Goal: Transaction & Acquisition: Purchase product/service

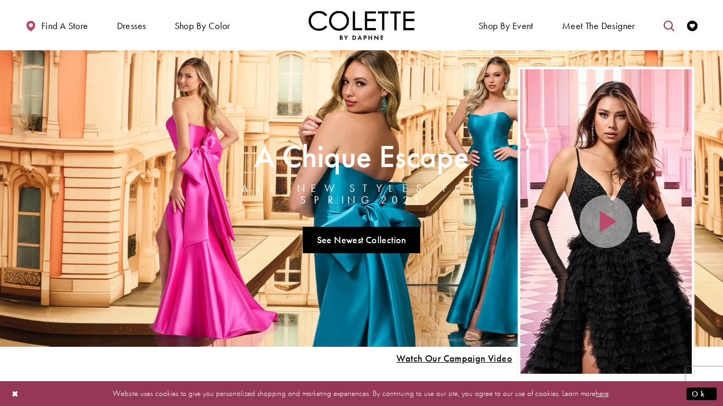
click at [667, 32] on link "Toggle search" at bounding box center [669, 25] width 16 height 29
click at [606, 22] on input "Search" at bounding box center [615, 26] width 128 height 16
type input "*******"
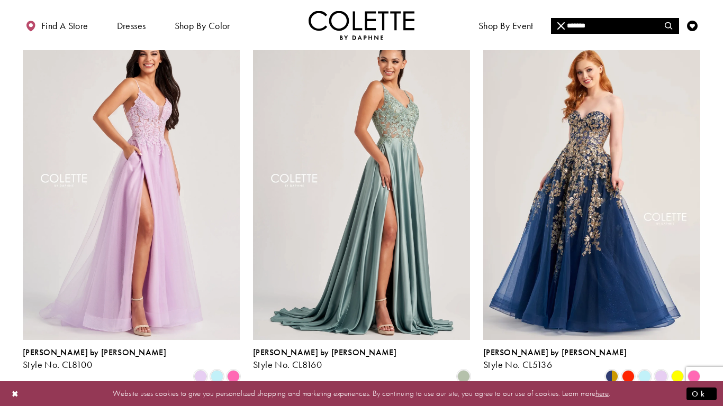
scroll to position [880, 0]
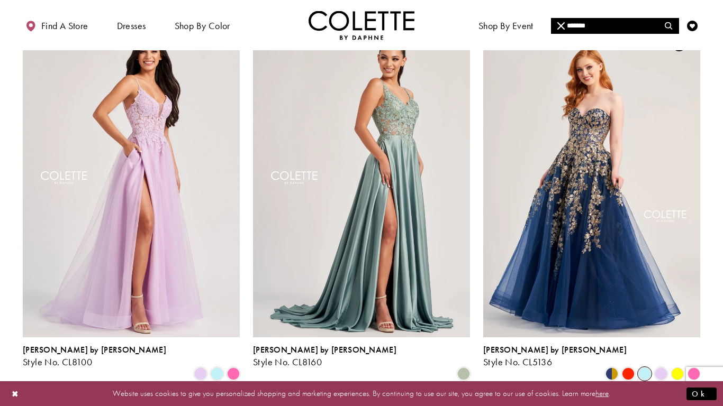
click at [644, 368] on span "Product List" at bounding box center [644, 374] width 13 height 13
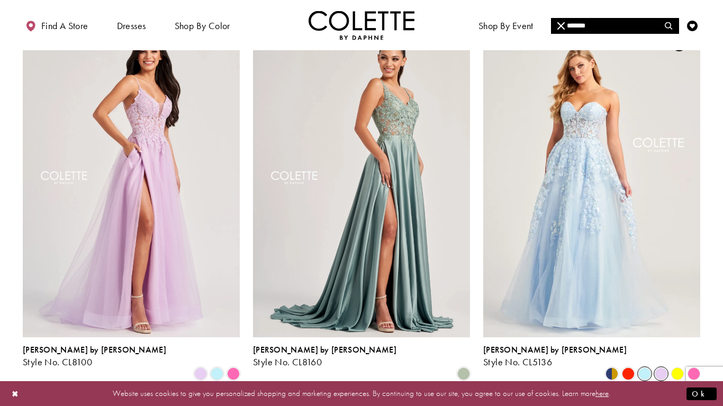
click at [658, 368] on span "Product List" at bounding box center [660, 374] width 13 height 13
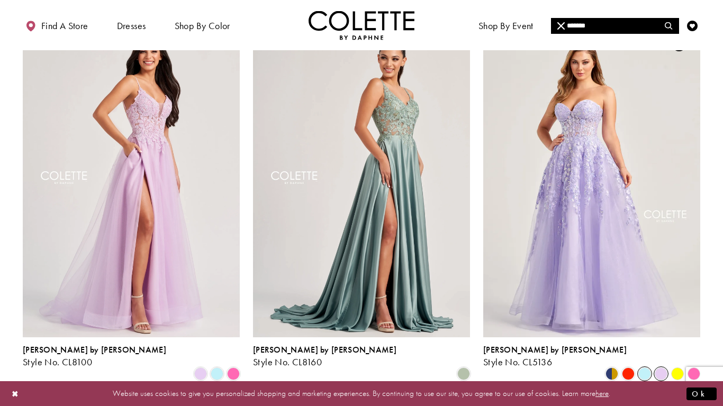
click at [643, 368] on span "Product List" at bounding box center [644, 374] width 13 height 13
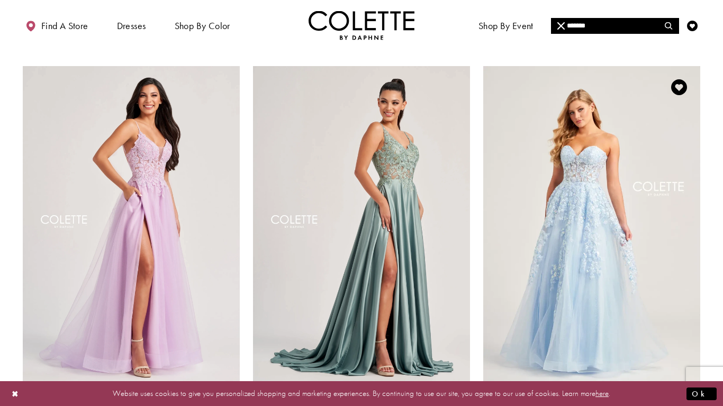
scroll to position [827, 0]
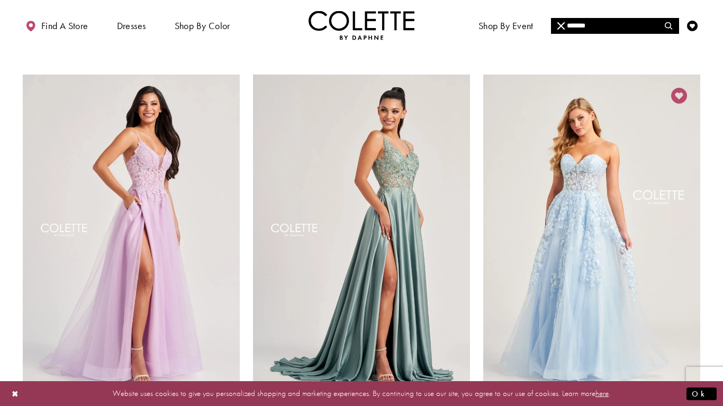
click at [680, 88] on icon "Add to Wishlist" at bounding box center [679, 96] width 16 height 16
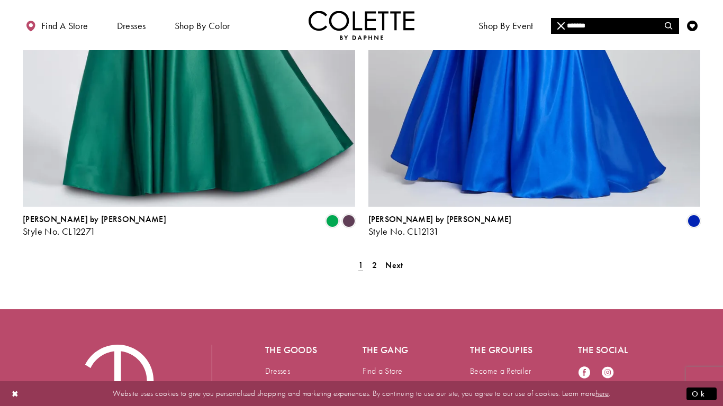
scroll to position [1972, 0]
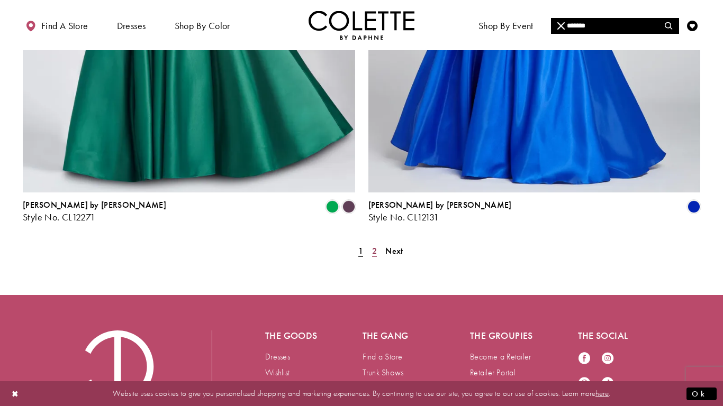
click at [375, 245] on span "2" at bounding box center [374, 250] width 5 height 11
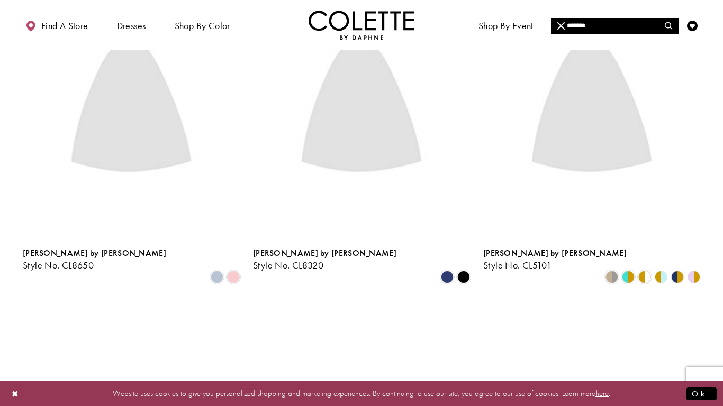
scroll to position [71, 0]
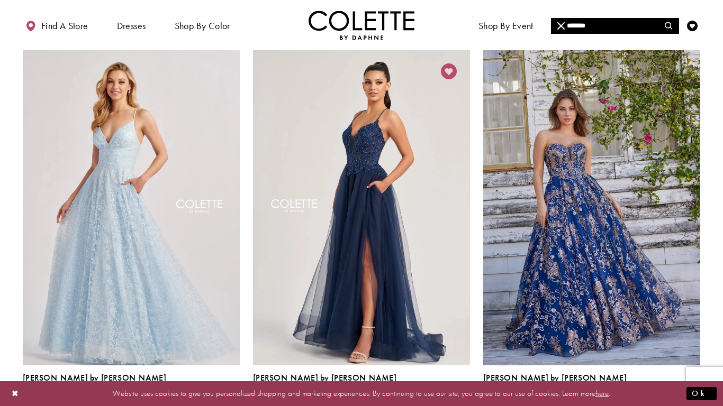
click at [448, 75] on icon "Add to Wishlist" at bounding box center [449, 71] width 16 height 16
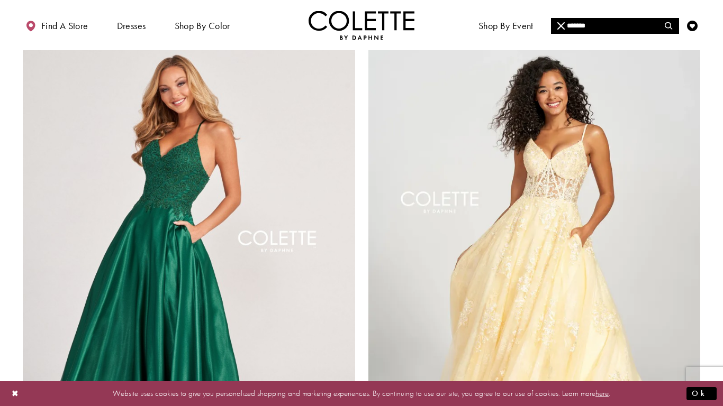
scroll to position [490, 0]
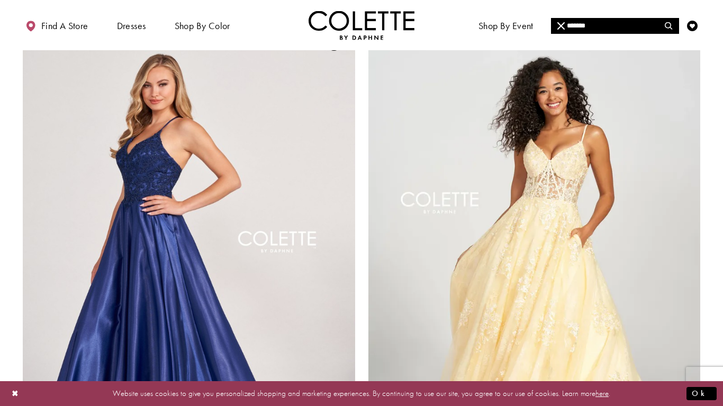
click at [194, 135] on img "Visit Colette by Daphne Style No. CL2033 Page" at bounding box center [189, 263] width 332 height 483
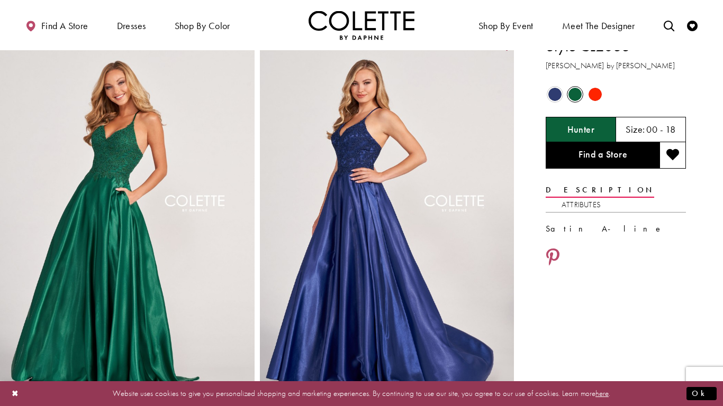
scroll to position [15, 0]
click at [557, 94] on span "Product color controls state depends on size chosen" at bounding box center [554, 94] width 13 height 13
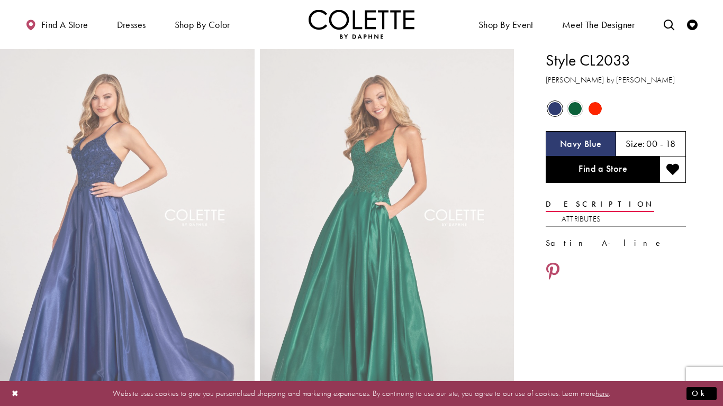
scroll to position [0, 0]
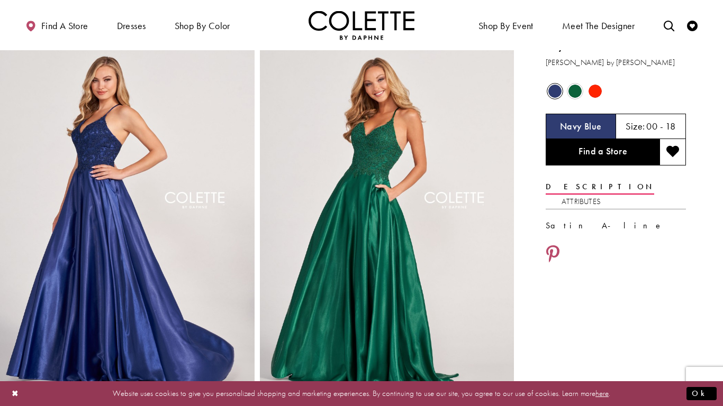
click at [577, 96] on span "Product color controls state depends on size chosen" at bounding box center [574, 91] width 13 height 13
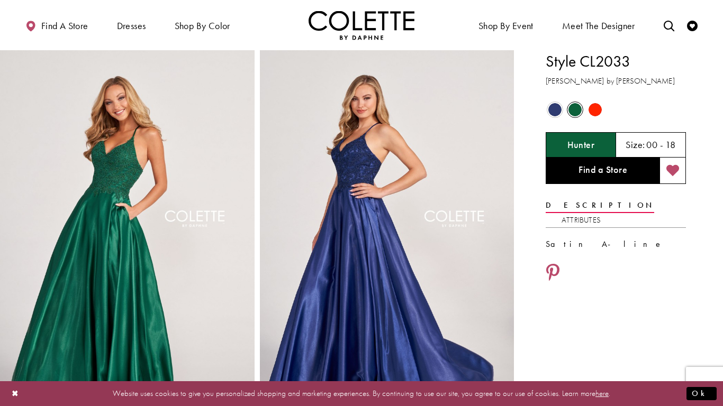
click at [669, 171] on icon "Add to wishlist" at bounding box center [672, 171] width 13 height 13
click at [554, 114] on span "Product color controls state depends on size chosen" at bounding box center [554, 109] width 13 height 13
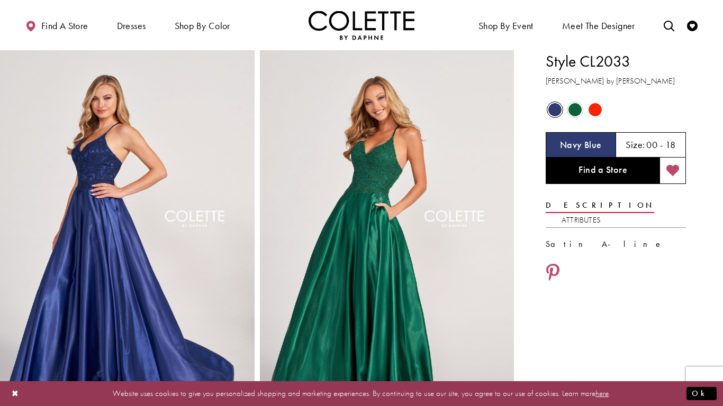
click at [592, 112] on span "Product color controls state depends on size chosen" at bounding box center [594, 109] width 13 height 13
click at [579, 111] on span "Product color controls state depends on size chosen" at bounding box center [574, 109] width 13 height 13
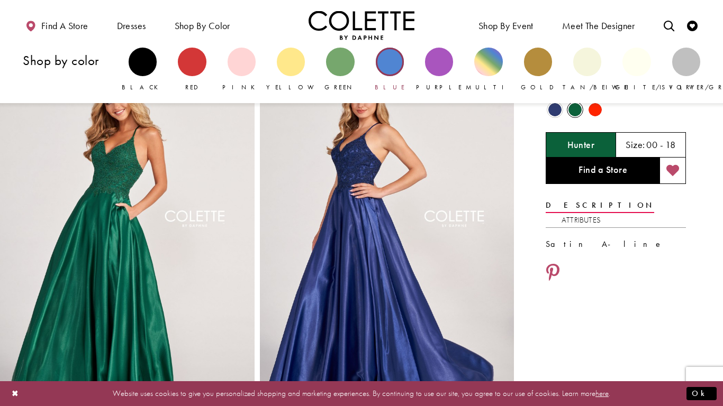
click at [388, 67] on div "Primary block" at bounding box center [390, 62] width 28 height 28
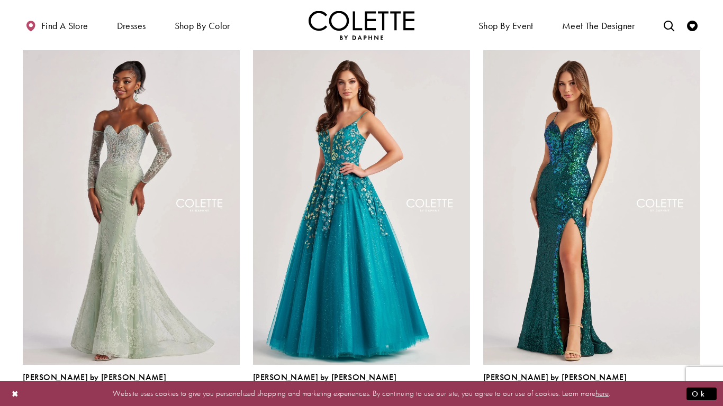
scroll to position [489, 0]
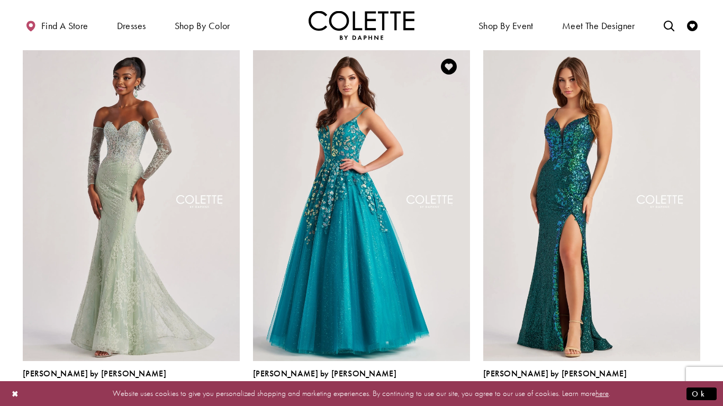
click at [465, 392] on span "Product List" at bounding box center [463, 398] width 13 height 13
click at [451, 392] on span "Product List" at bounding box center [447, 398] width 13 height 13
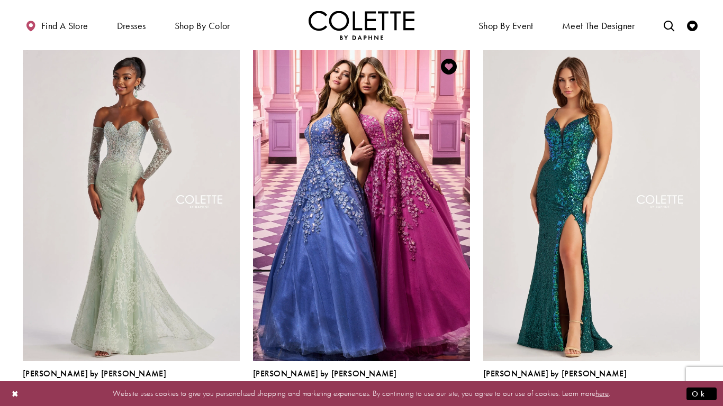
click at [435, 392] on span "Product List" at bounding box center [430, 398] width 13 height 13
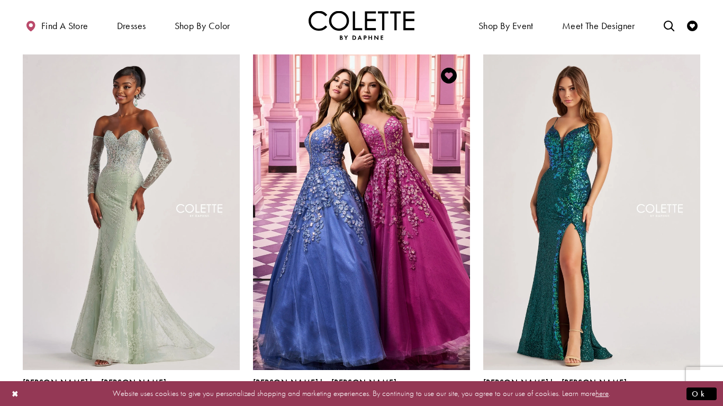
scroll to position [471, 0]
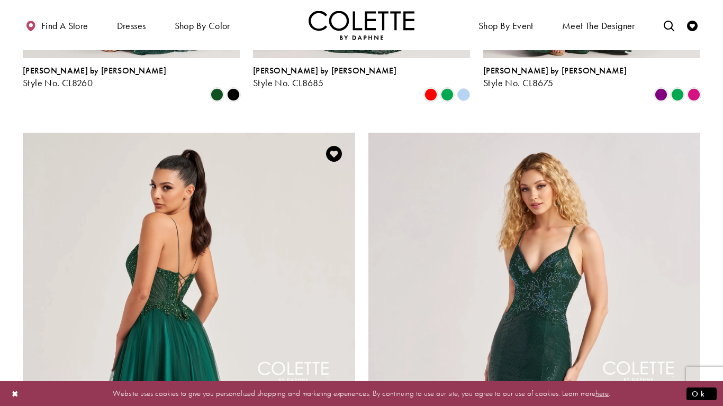
scroll to position [1570, 0]
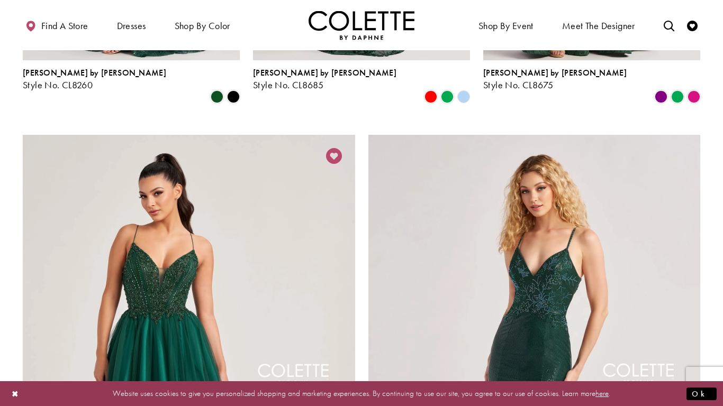
click at [333, 148] on icon "Add to Wishlist" at bounding box center [334, 156] width 16 height 16
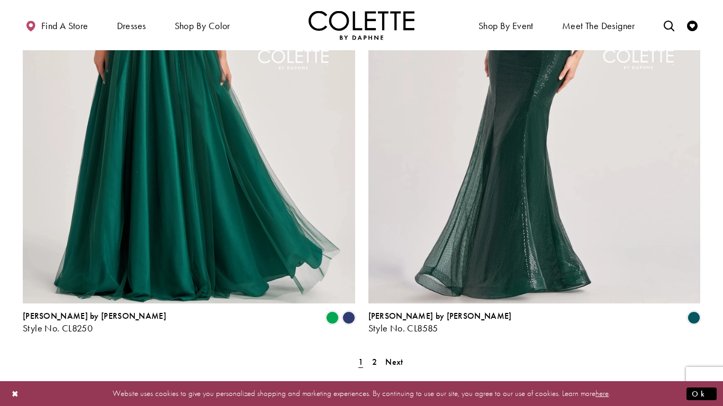
scroll to position [1896, 0]
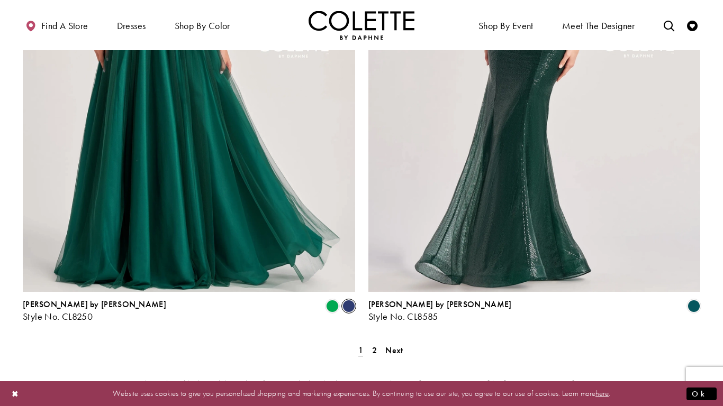
click at [347, 300] on span "Product List" at bounding box center [348, 306] width 13 height 13
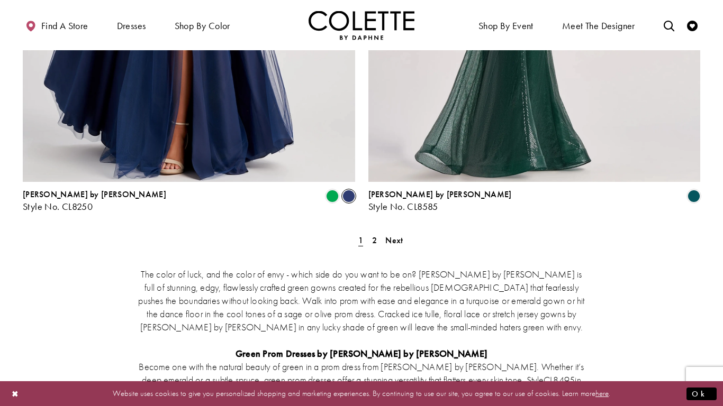
scroll to position [2036, 0]
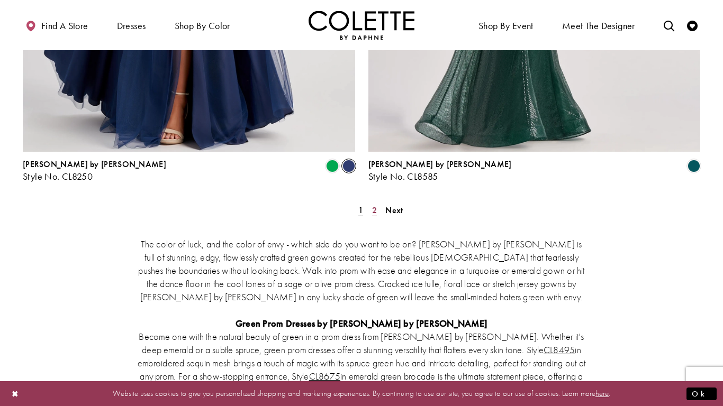
click at [376, 205] on span "2" at bounding box center [374, 210] width 5 height 11
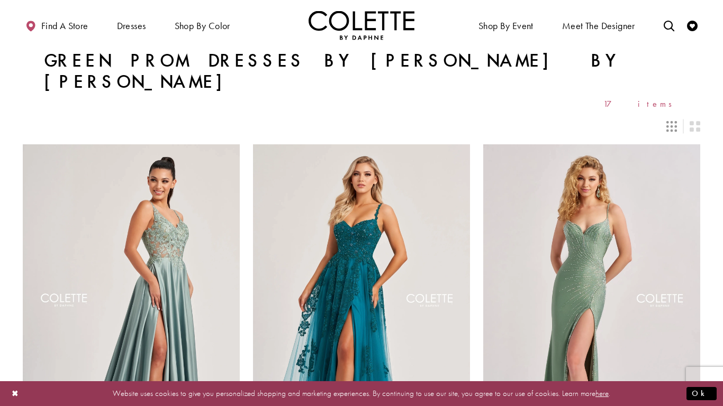
click at [231, 129] on div "Colette by Daphne Style No. CL8160 Skip Color List #68217831ab to end Color Lis…" at bounding box center [131, 324] width 230 height 390
click at [207, 129] on div "Colette by Daphne Style No. CL8160 Skip Color List #68217831ab to end Color Lis…" at bounding box center [131, 324] width 230 height 390
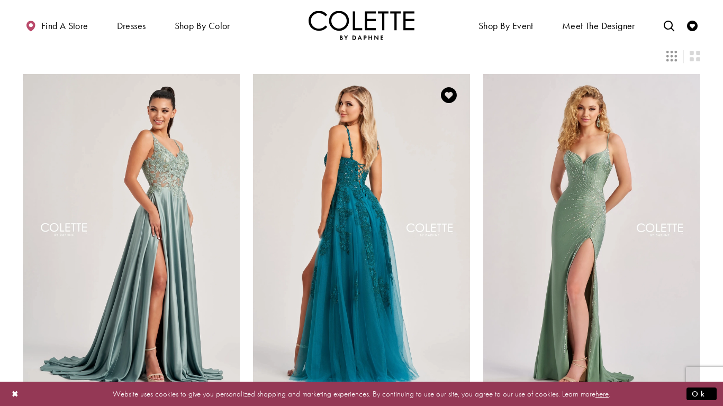
scroll to position [81, 0]
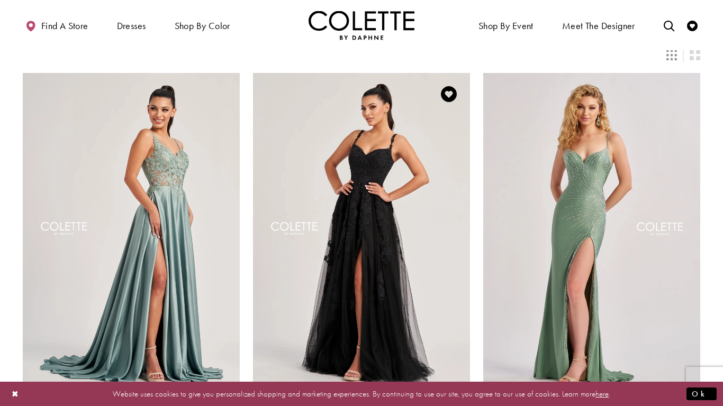
scroll to position [70, 0]
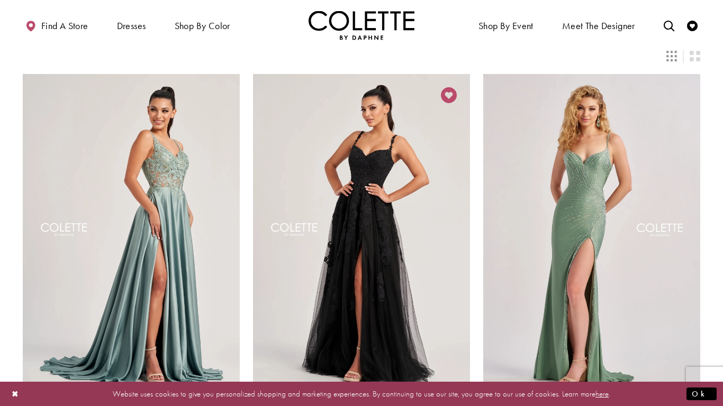
click at [448, 87] on icon "Add to Wishlist" at bounding box center [449, 95] width 16 height 16
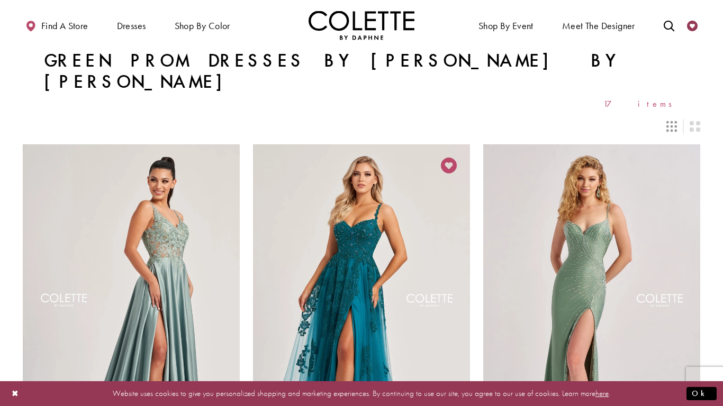
click at [690, 25] on icon "Check Wishlist" at bounding box center [692, 26] width 11 height 11
